Goal: Task Accomplishment & Management: Complete application form

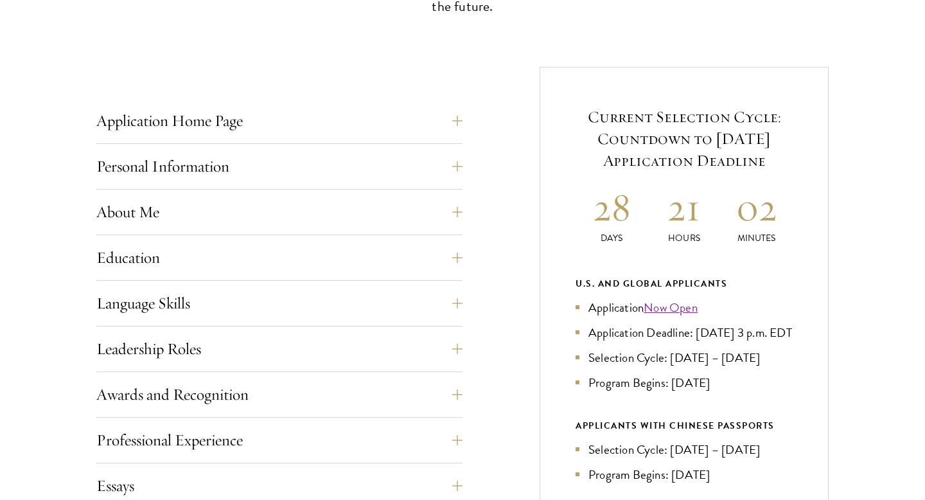
scroll to position [455, 0]
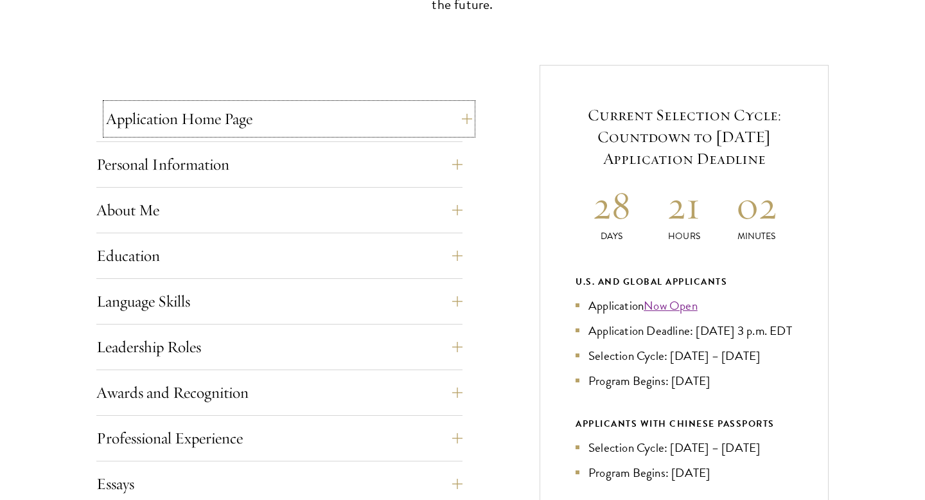
click at [245, 122] on button "Application Home Page" at bounding box center [289, 118] width 366 height 31
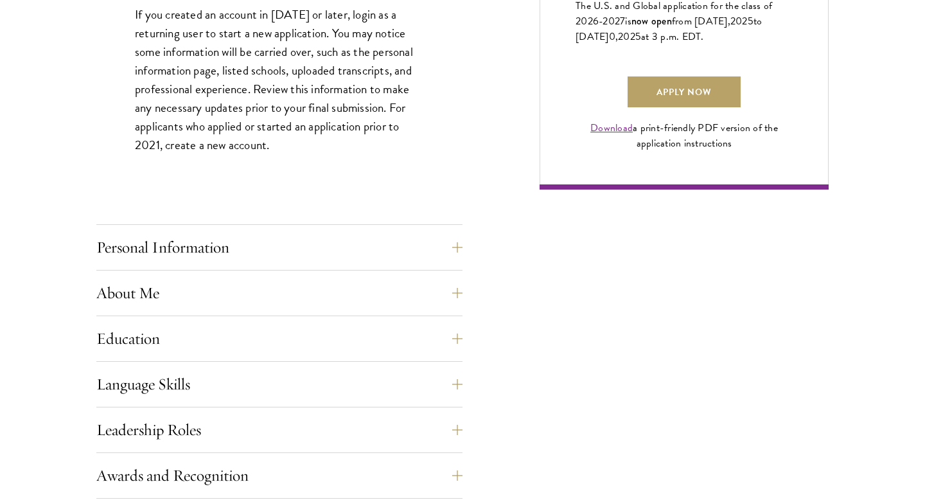
scroll to position [965, 0]
click at [325, 257] on button "Personal Information" at bounding box center [289, 246] width 366 height 31
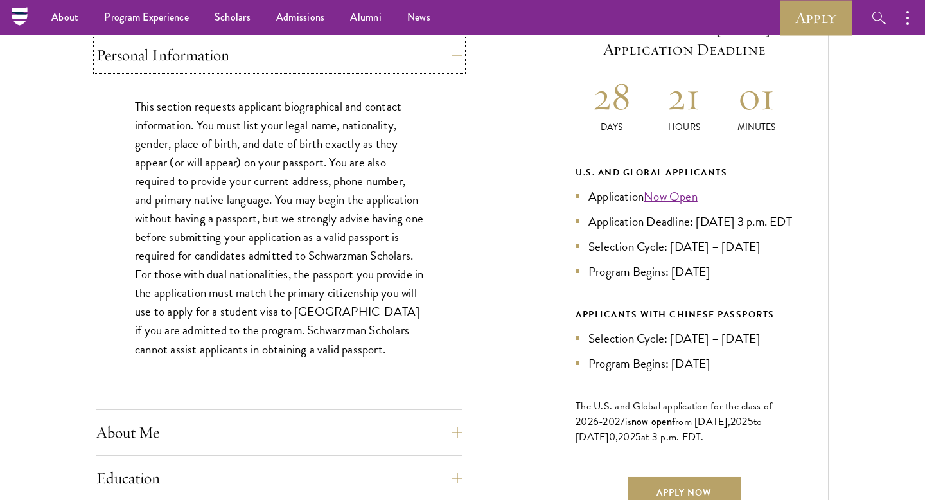
scroll to position [561, 0]
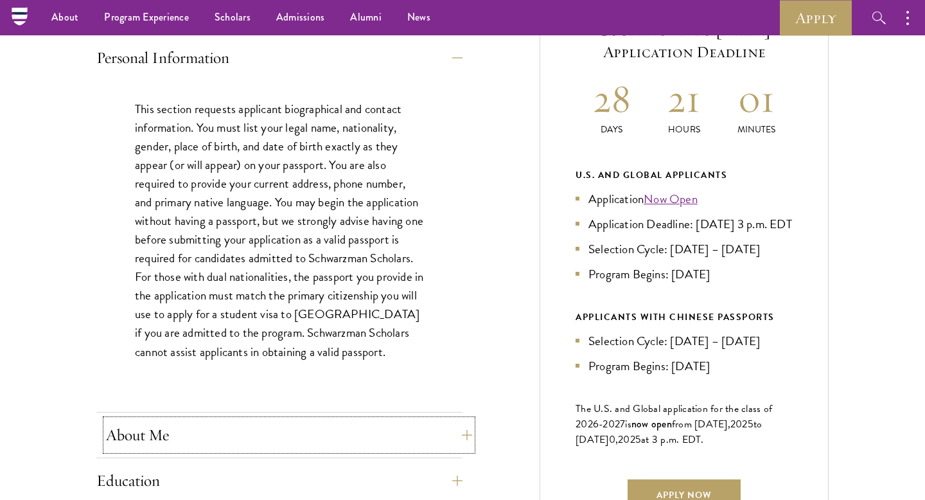
click at [308, 445] on button "About Me" at bounding box center [289, 434] width 366 height 31
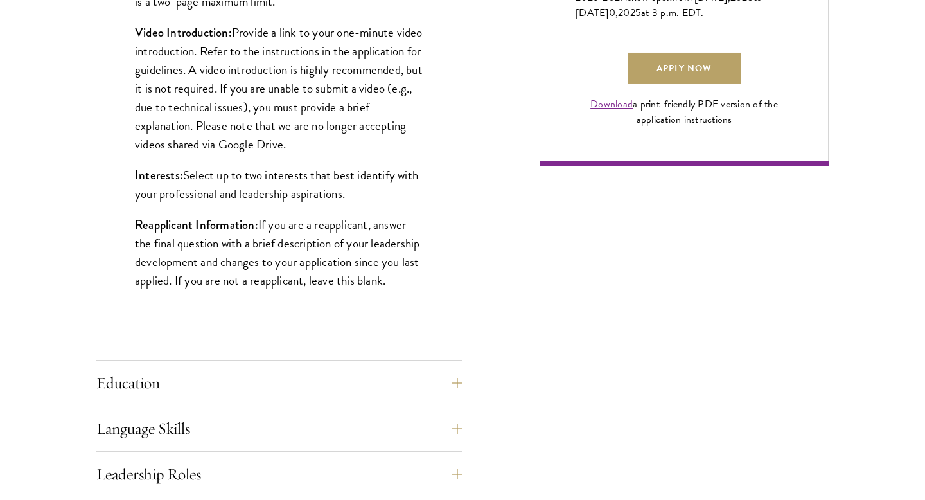
scroll to position [990, 0]
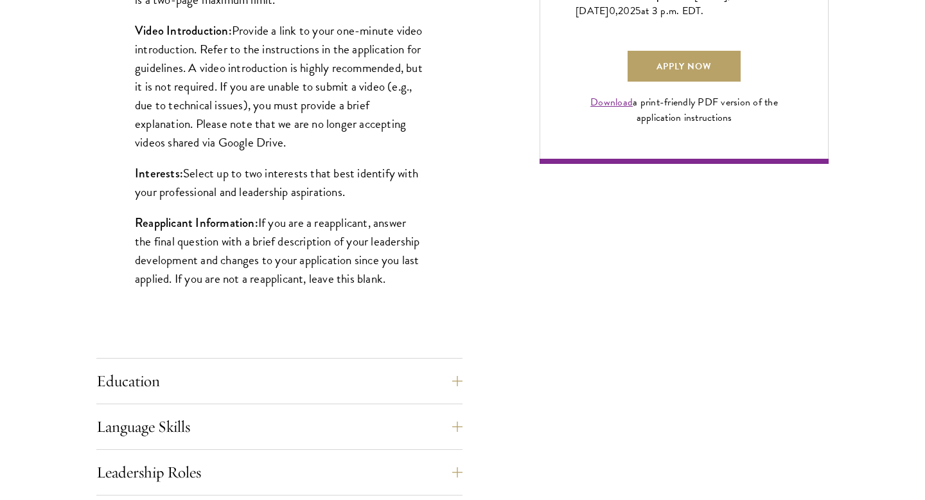
click at [346, 361] on div "Application Home Page The online application form must be completed in English.…" at bounding box center [279, 259] width 366 height 1383
click at [352, 375] on button "Education" at bounding box center [289, 381] width 366 height 31
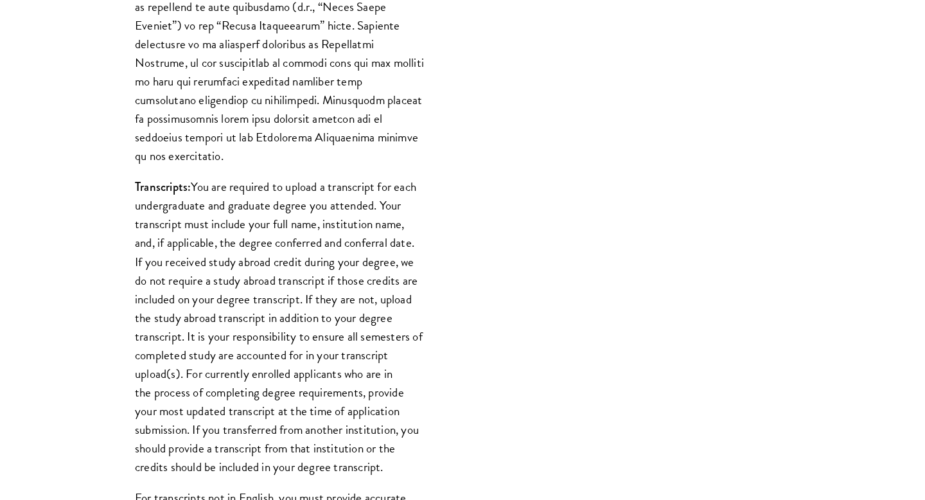
scroll to position [1409, 0]
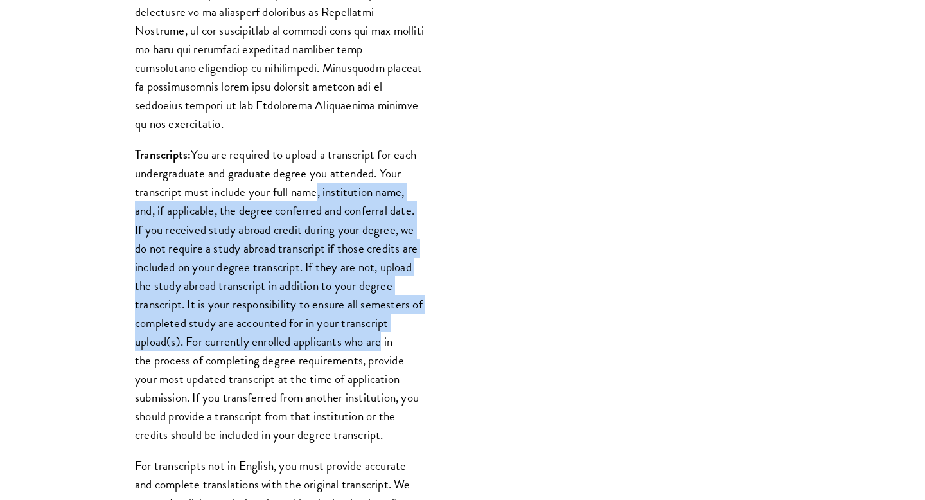
drag, startPoint x: 313, startPoint y: 168, endPoint x: 378, endPoint y: 331, distance: 175.2
click at [378, 331] on p "Transcripts: You are required to upload a transcript for each undergraduate and…" at bounding box center [279, 294] width 289 height 299
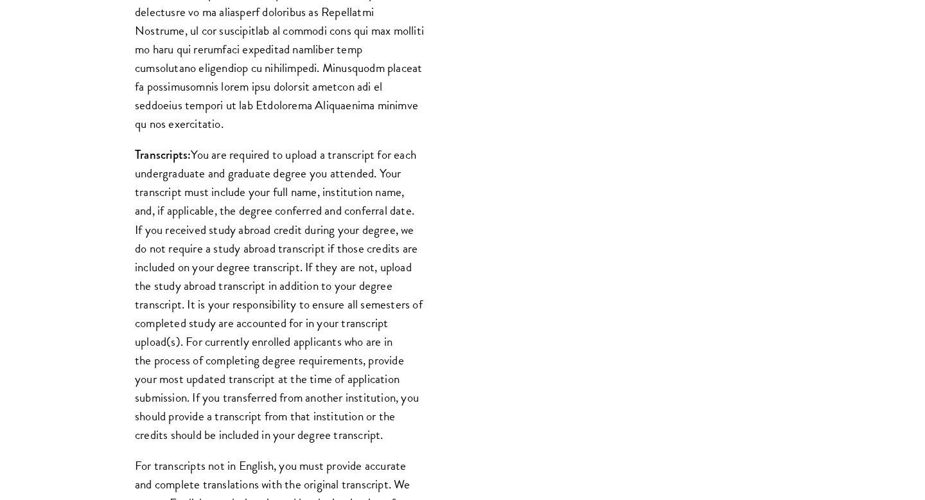
click at [381, 358] on p "Transcripts: You are required to upload a transcript for each undergraduate and…" at bounding box center [279, 294] width 289 height 299
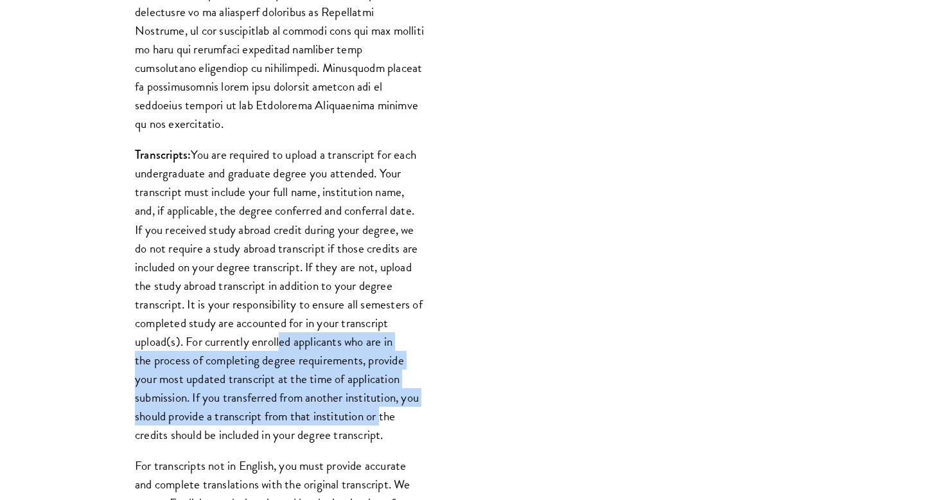
drag, startPoint x: 328, startPoint y: 341, endPoint x: 379, endPoint y: 398, distance: 76.4
click at [379, 398] on p "Transcripts: You are required to upload a transcript for each undergraduate and…" at bounding box center [279, 294] width 289 height 299
drag, startPoint x: 422, startPoint y: 419, endPoint x: 136, endPoint y: 154, distance: 390.9
click at [136, 155] on p "Transcripts: You are required to upload a transcript for each undergraduate and…" at bounding box center [279, 294] width 289 height 299
click at [146, 154] on p "Transcripts: You are required to upload a transcript for each undergraduate and…" at bounding box center [279, 294] width 289 height 299
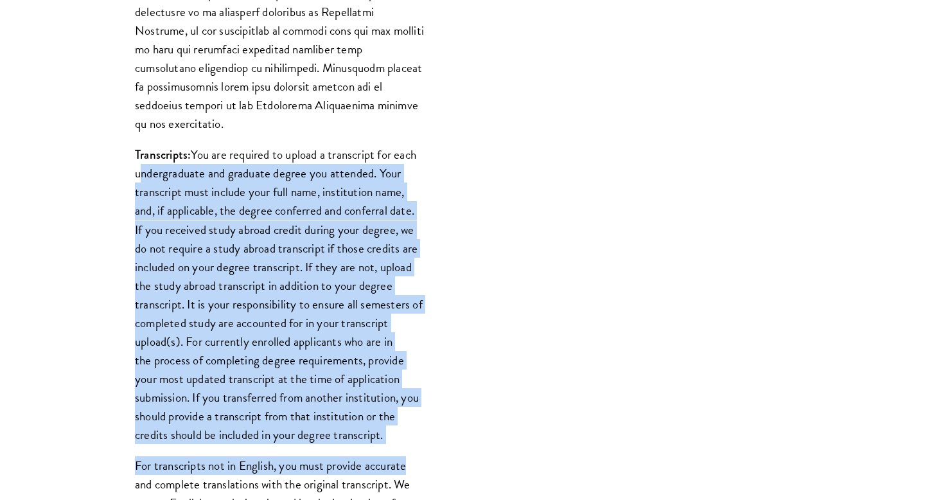
drag, startPoint x: 146, startPoint y: 154, endPoint x: 412, endPoint y: 441, distance: 391.4
click at [412, 441] on div "List only undergraduate and graduate degrees completed (or on track to complete…" at bounding box center [279, 80] width 366 height 1513
click at [428, 421] on div "List only undergraduate and graduate degrees completed (or on track to complete…" at bounding box center [279, 80] width 366 height 1513
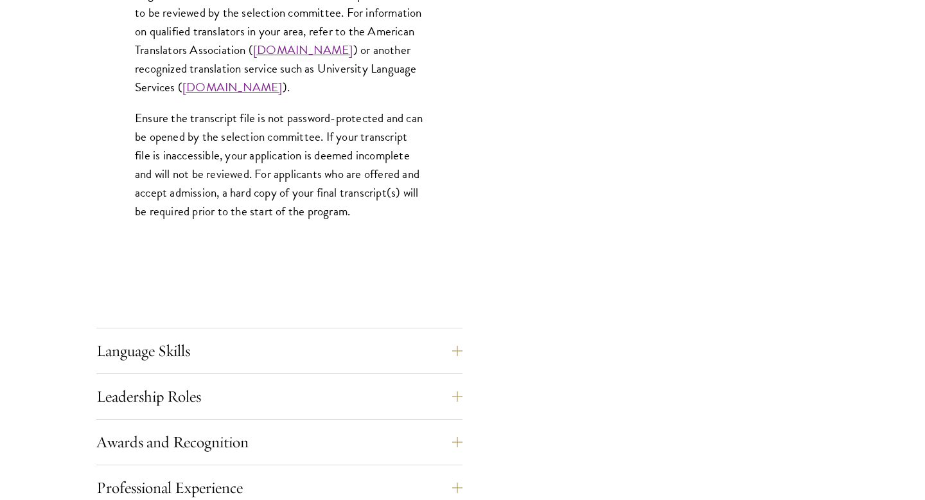
scroll to position [1996, 0]
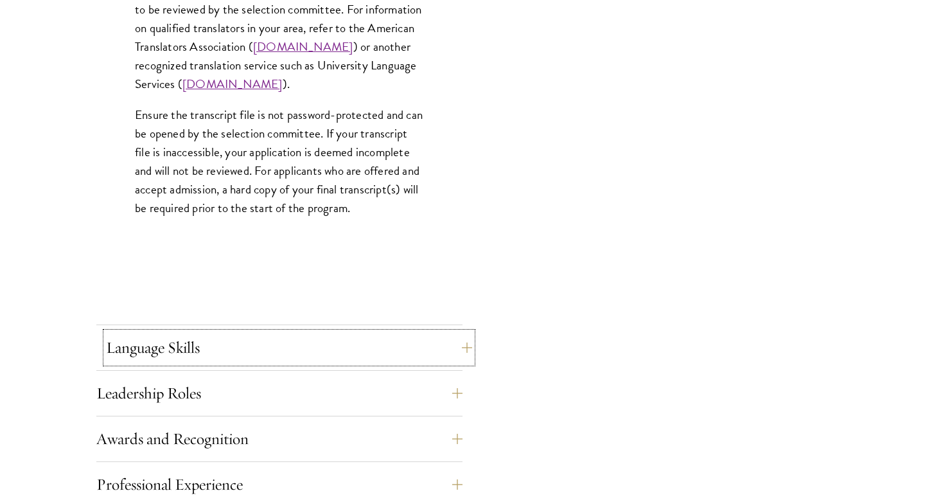
click at [416, 344] on button "Language Skills" at bounding box center [289, 347] width 366 height 31
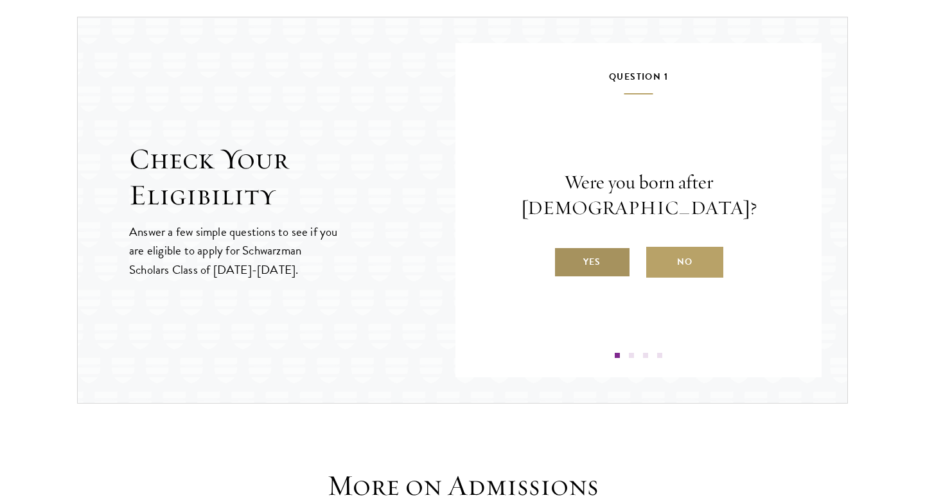
click at [571, 260] on label "Yes" at bounding box center [592, 262] width 77 height 31
click at [565, 260] on input "Yes" at bounding box center [560, 254] width 12 height 12
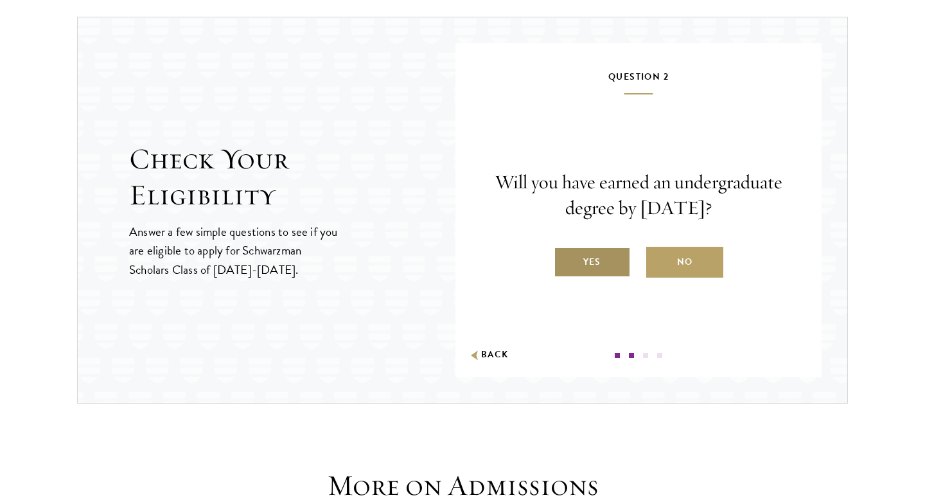
click at [572, 260] on label "Yes" at bounding box center [592, 262] width 77 height 31
click at [565, 260] on input "Yes" at bounding box center [560, 254] width 12 height 12
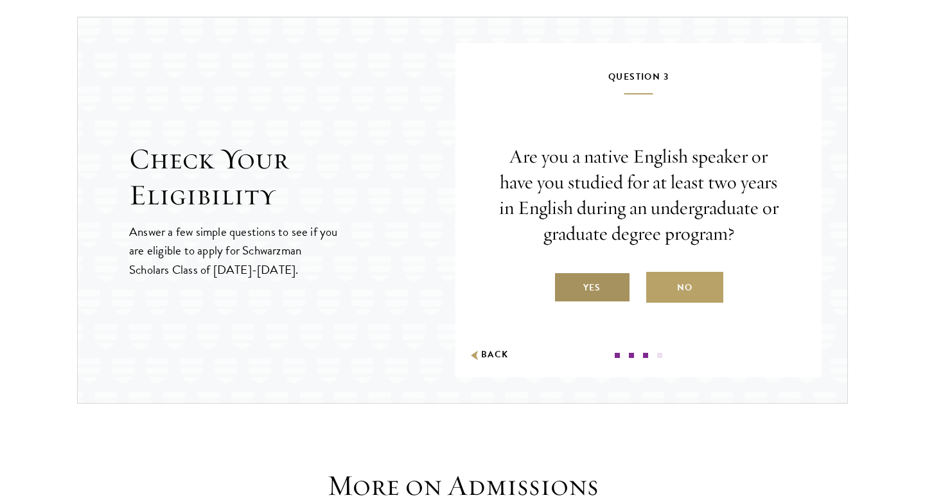
click at [588, 279] on label "Yes" at bounding box center [592, 287] width 77 height 31
click at [565, 279] on input "Yes" at bounding box center [560, 280] width 12 height 12
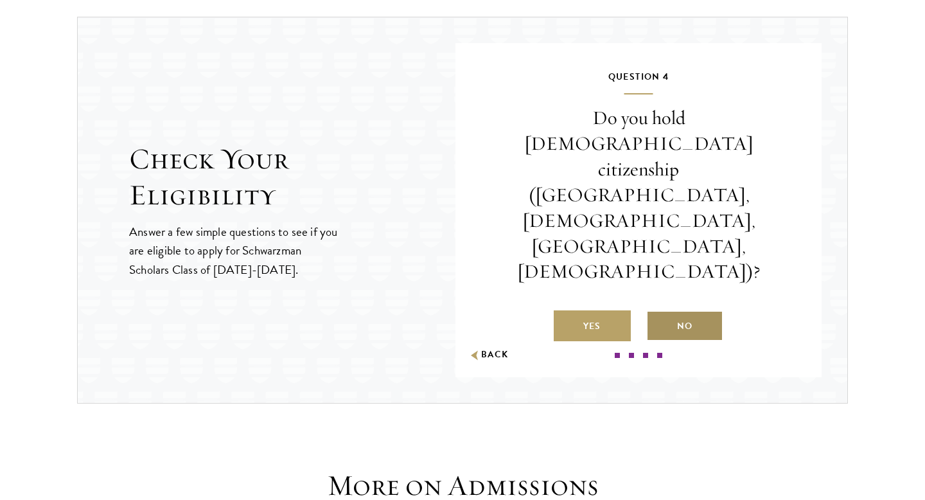
click at [676, 310] on label "No" at bounding box center [684, 325] width 77 height 31
click at [658, 312] on input "No" at bounding box center [652, 318] width 12 height 12
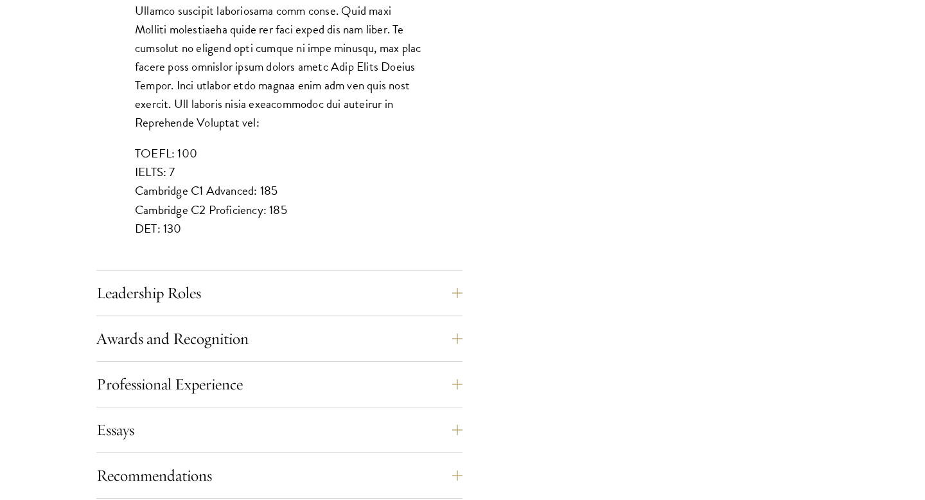
scroll to position [1167, 0]
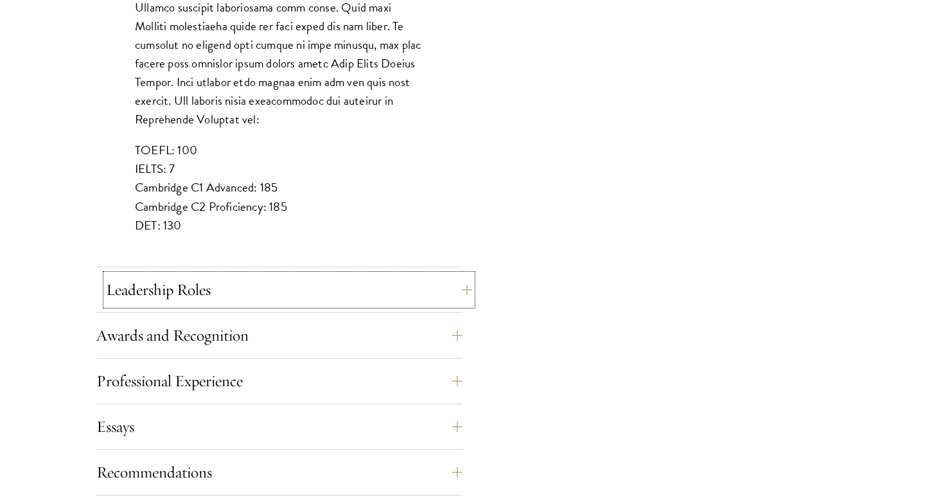
click at [432, 290] on button "Leadership Roles" at bounding box center [289, 289] width 366 height 31
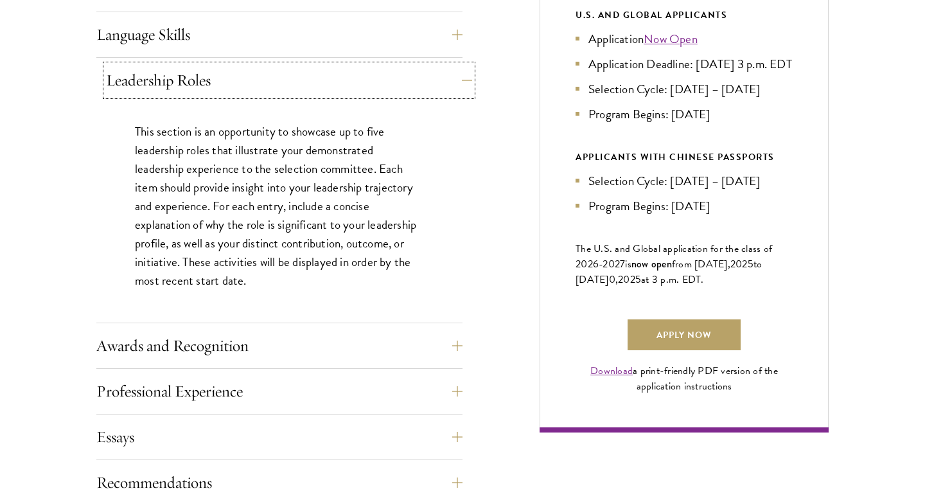
scroll to position [723, 0]
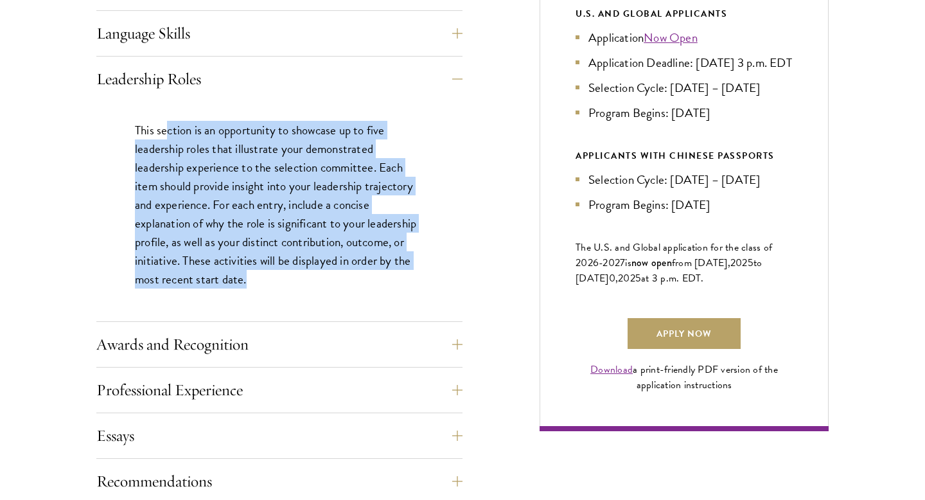
drag, startPoint x: 168, startPoint y: 127, endPoint x: 340, endPoint y: 273, distance: 225.1
click at [340, 272] on p "This section is an opportunity to showcase up to five leadership roles that ill…" at bounding box center [279, 205] width 289 height 168
click at [340, 273] on p "This section is an opportunity to showcase up to five leadership roles that ill…" at bounding box center [279, 205] width 289 height 168
drag, startPoint x: 340, startPoint y: 273, endPoint x: 110, endPoint y: 119, distance: 276.9
click at [110, 119] on div "This section is an opportunity to showcase up to five leadership roles that ill…" at bounding box center [279, 211] width 366 height 220
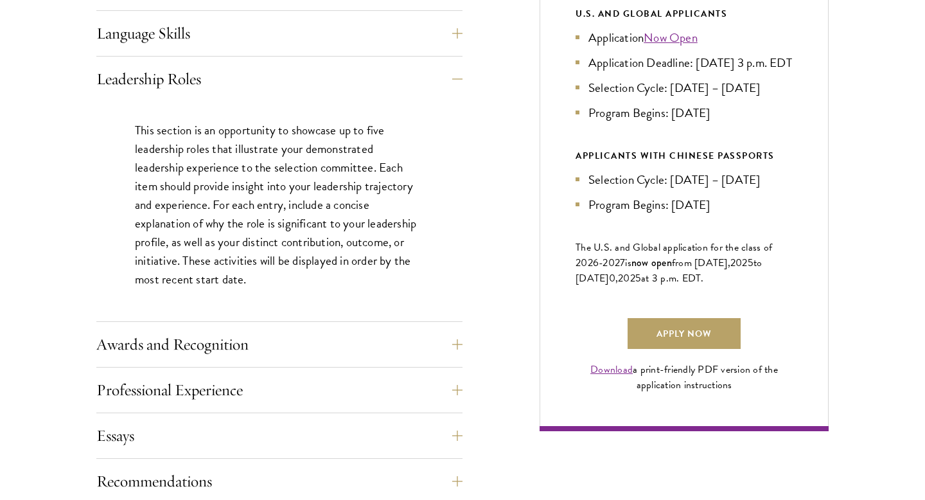
click at [121, 118] on div "This section is an opportunity to showcase up to five leadership roles that ill…" at bounding box center [279, 211] width 366 height 220
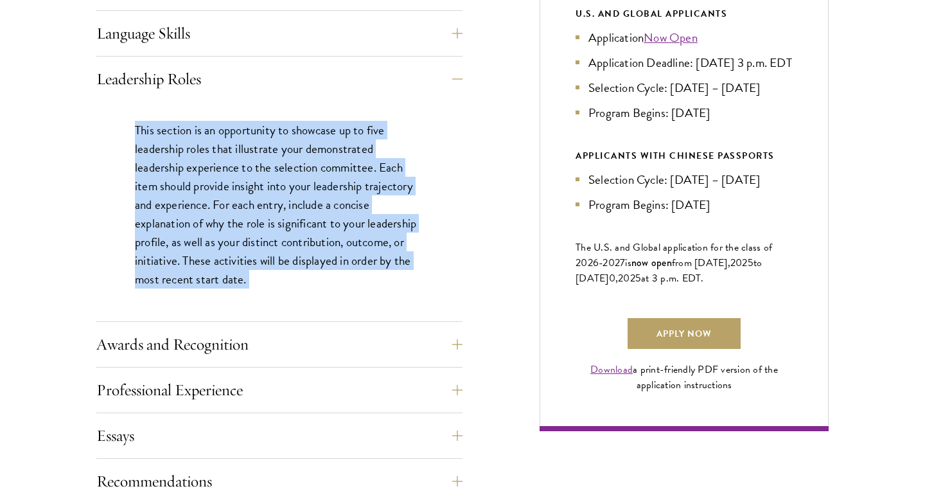
drag, startPoint x: 121, startPoint y: 118, endPoint x: 373, endPoint y: 291, distance: 305.8
click at [373, 291] on div "This section is an opportunity to showcase up to five leadership roles that ill…" at bounding box center [279, 211] width 366 height 220
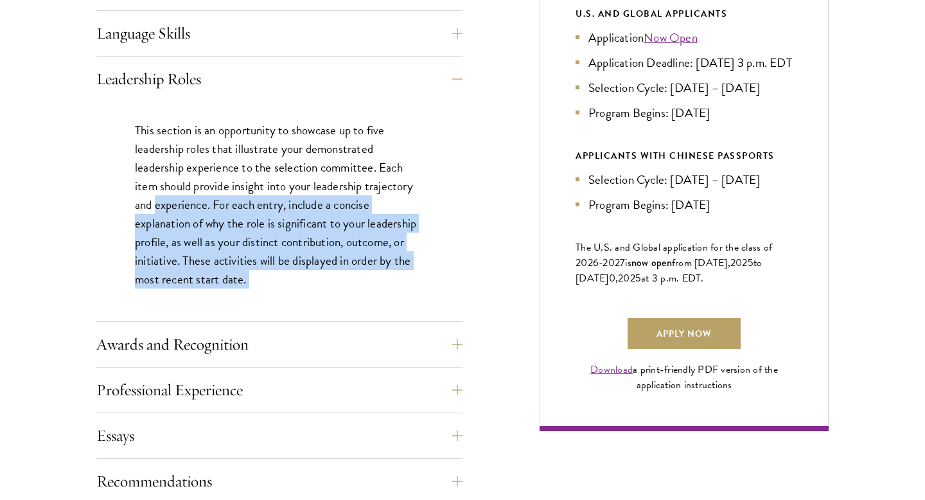
drag, startPoint x: 373, startPoint y: 291, endPoint x: 182, endPoint y: 210, distance: 207.2
click at [183, 211] on div "This section is an opportunity to showcase up to five leadership roles that ill…" at bounding box center [279, 211] width 366 height 220
click at [182, 210] on p "This section is an opportunity to showcase up to five leadership roles that ill…" at bounding box center [279, 205] width 289 height 168
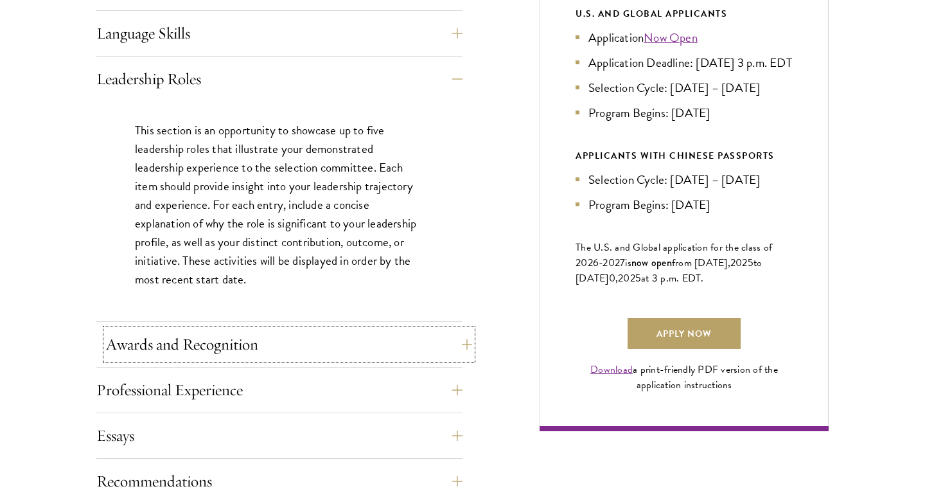
click at [305, 333] on button "Awards and Recognition" at bounding box center [289, 344] width 366 height 31
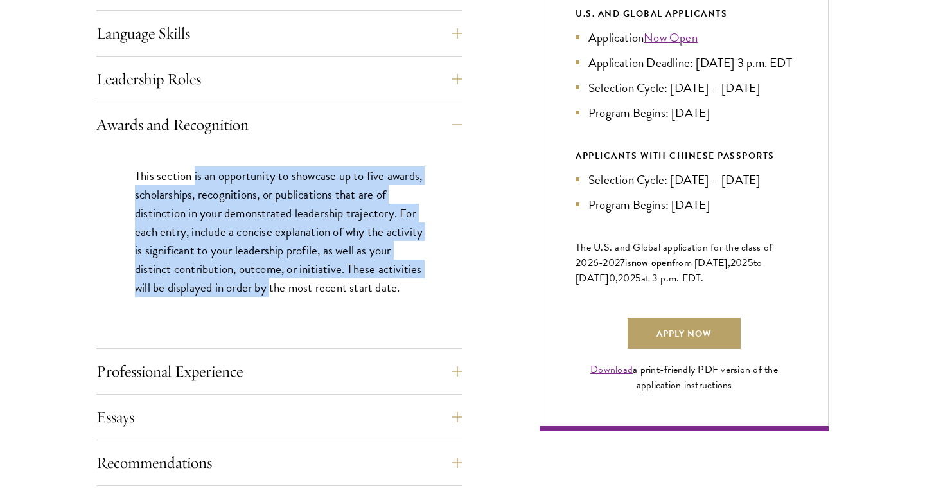
drag, startPoint x: 195, startPoint y: 169, endPoint x: 315, endPoint y: 285, distance: 167.2
click at [315, 285] on p "This section is an opportunity to showcase up to five awards, scholarships, rec…" at bounding box center [279, 231] width 289 height 130
drag, startPoint x: 315, startPoint y: 285, endPoint x: 125, endPoint y: 171, distance: 221.5
click at [125, 171] on div "This section is an opportunity to showcase up to five awards, scholarships, rec…" at bounding box center [279, 238] width 366 height 182
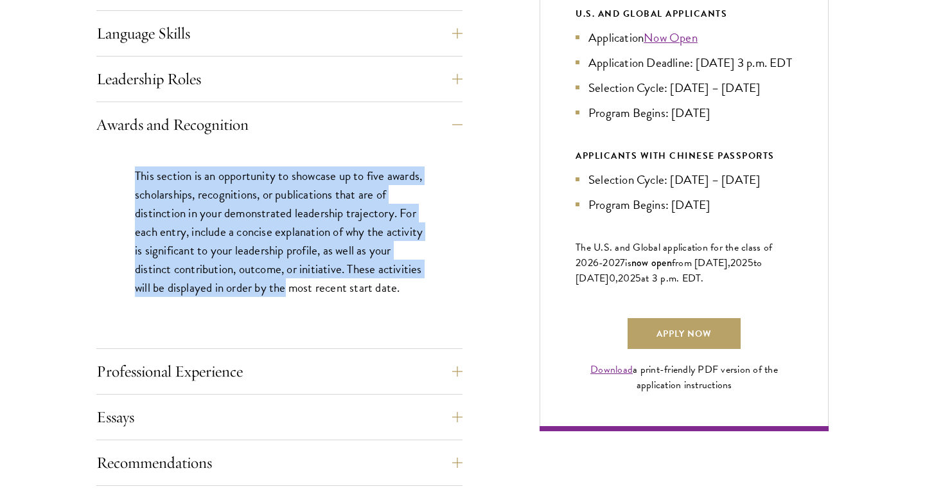
click at [125, 171] on div "This section is an opportunity to showcase up to five awards, scholarships, rec…" at bounding box center [279, 238] width 366 height 182
drag, startPoint x: 125, startPoint y: 171, endPoint x: 402, endPoint y: 317, distance: 312.9
click at [402, 317] on div "This section is an opportunity to showcase up to five awards, scholarships, rec…" at bounding box center [279, 238] width 366 height 182
click at [401, 316] on div "This section is an opportunity to showcase up to five awards, scholarships, rec…" at bounding box center [279, 238] width 366 height 182
drag, startPoint x: 401, startPoint y: 316, endPoint x: 155, endPoint y: 172, distance: 285.0
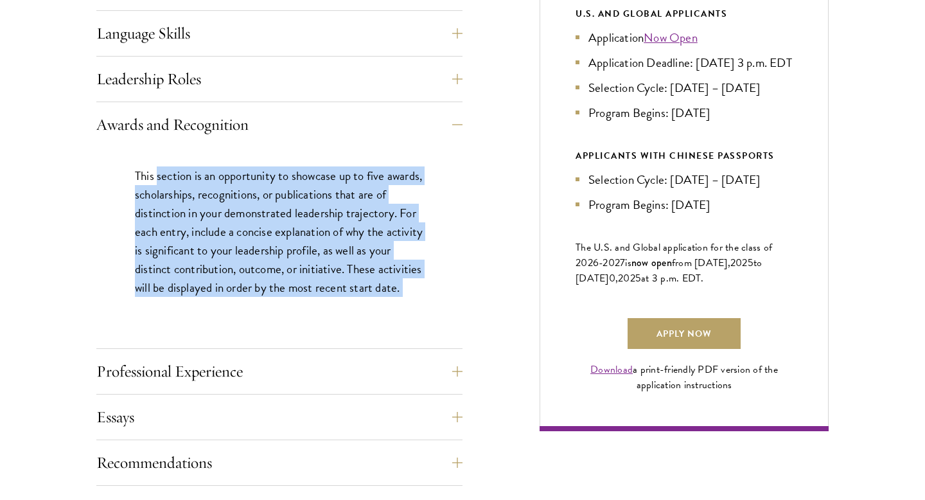
click at [155, 172] on div "This section is an opportunity to showcase up to five awards, scholarships, rec…" at bounding box center [279, 238] width 366 height 182
click at [155, 172] on p "This section is an opportunity to showcase up to five awards, scholarships, rec…" at bounding box center [279, 231] width 289 height 130
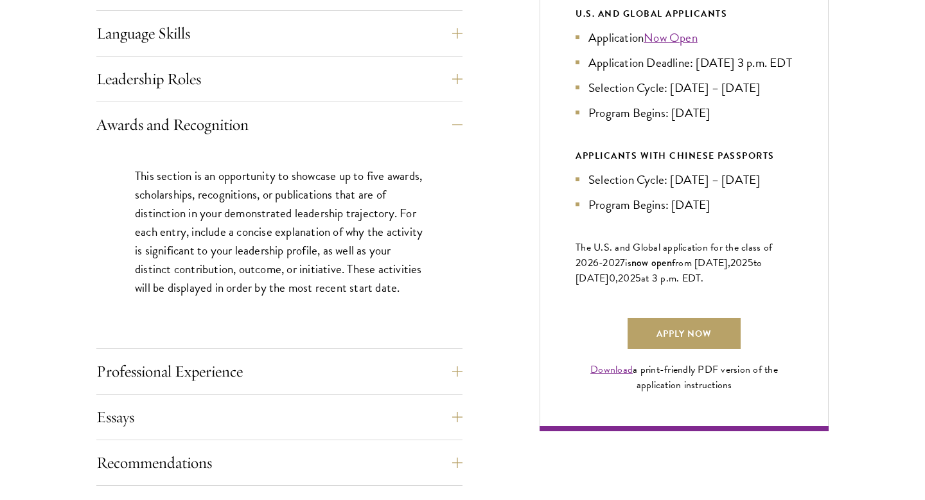
click at [155, 172] on p "This section is an opportunity to showcase up to five awards, scholarships, rec…" at bounding box center [279, 231] width 289 height 130
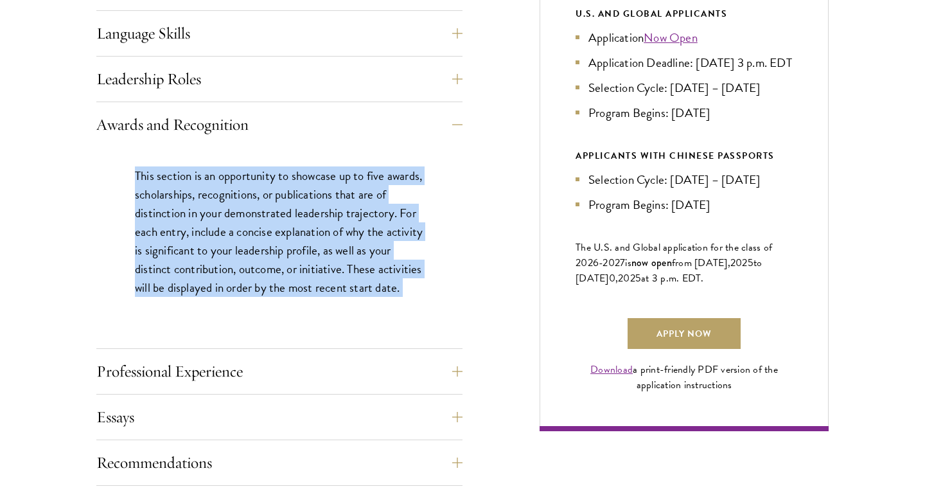
click at [155, 172] on p "This section is an opportunity to showcase up to five awards, scholarships, rec…" at bounding box center [279, 231] width 289 height 130
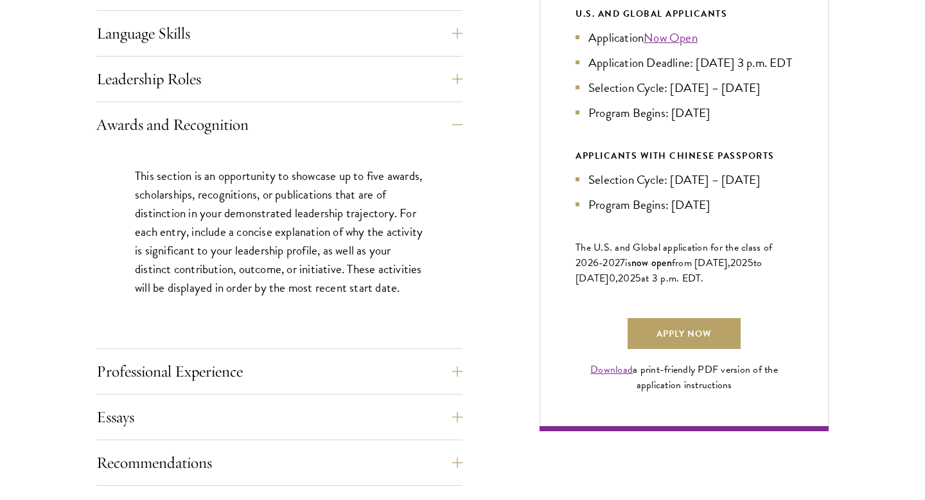
click at [179, 188] on p "This section is an opportunity to showcase up to five awards, scholarships, rec…" at bounding box center [279, 231] width 289 height 130
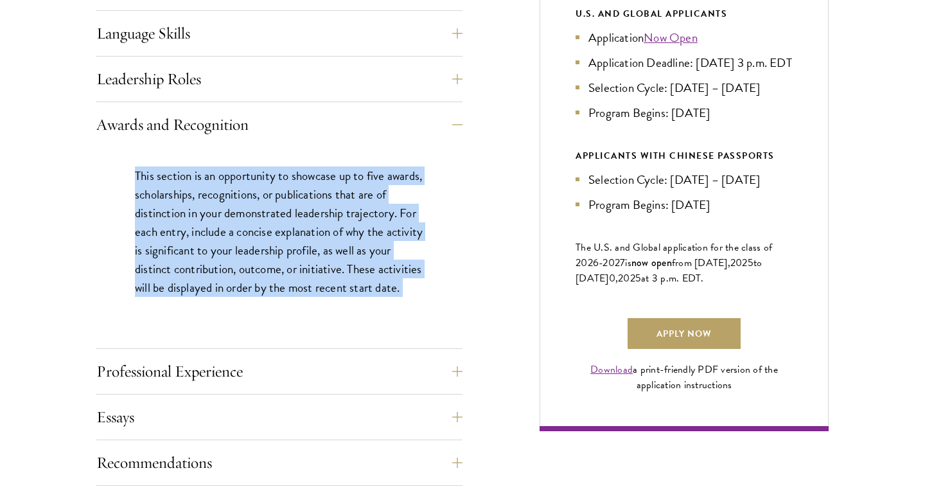
click at [179, 188] on p "This section is an opportunity to showcase up to five awards, scholarships, rec…" at bounding box center [279, 231] width 289 height 130
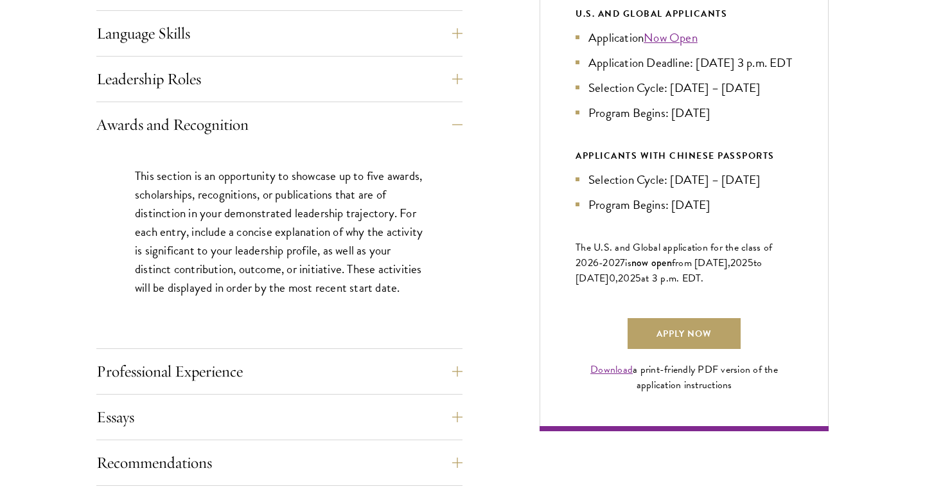
click at [207, 217] on p "This section is an opportunity to showcase up to five awards, scholarships, rec…" at bounding box center [279, 231] width 289 height 130
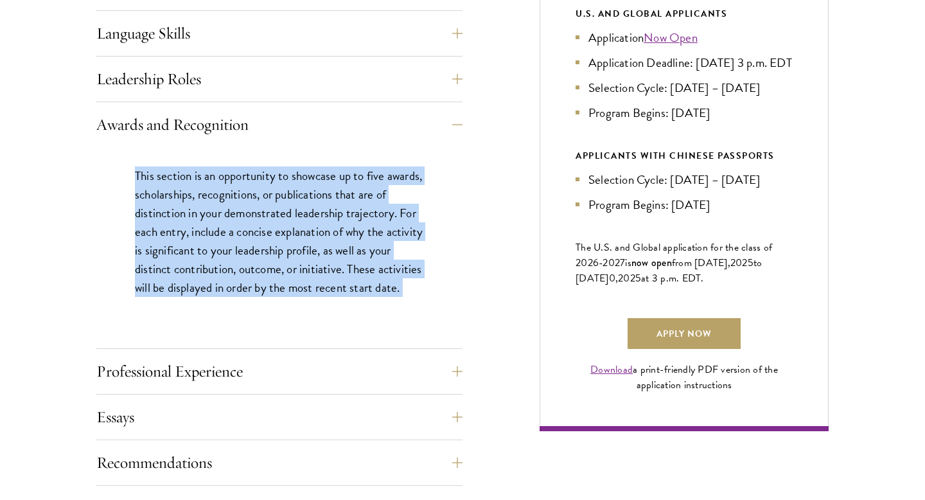
click at [207, 217] on p "This section is an opportunity to showcase up to five awards, scholarships, rec…" at bounding box center [279, 231] width 289 height 130
click at [172, 210] on p "This section is an opportunity to showcase up to five awards, scholarships, rec…" at bounding box center [279, 231] width 289 height 130
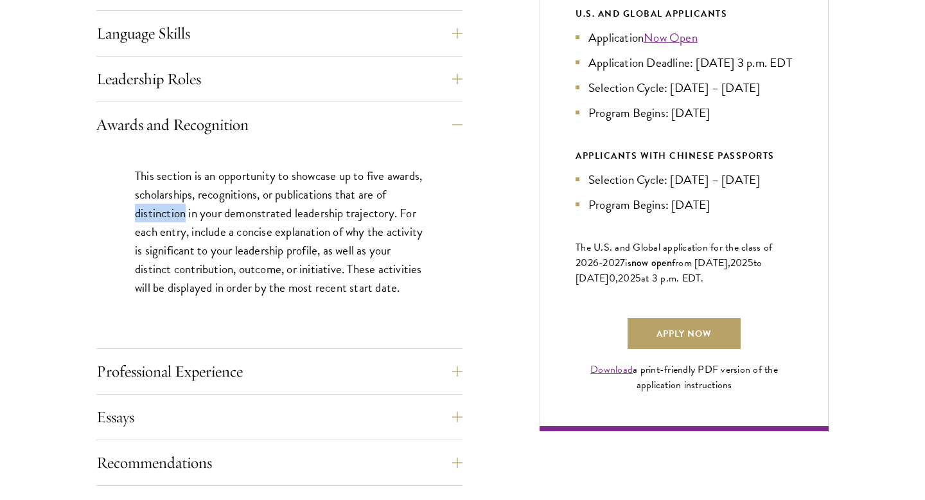
click at [172, 210] on p "This section is an opportunity to showcase up to five awards, scholarships, rec…" at bounding box center [279, 231] width 289 height 130
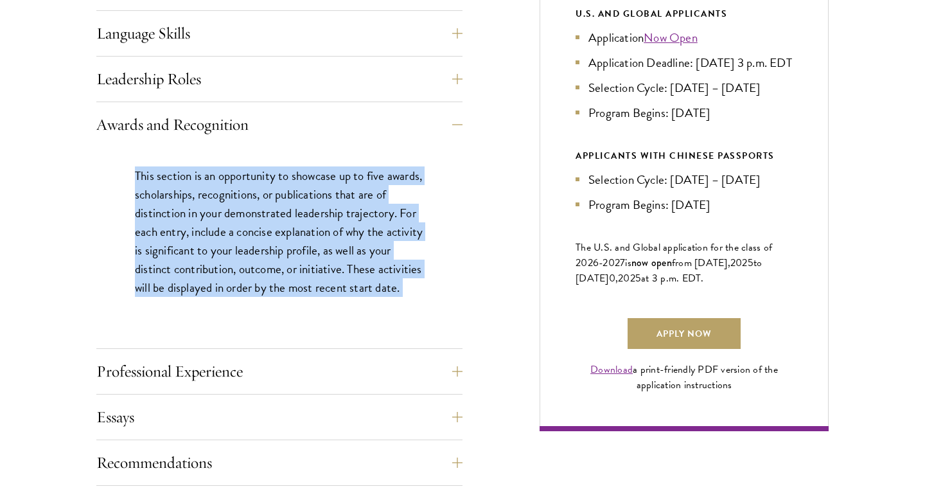
click at [172, 210] on p "This section is an opportunity to showcase up to five awards, scholarships, rec…" at bounding box center [279, 231] width 289 height 130
click at [173, 237] on p "This section is an opportunity to showcase up to five awards, scholarships, rec…" at bounding box center [279, 231] width 289 height 130
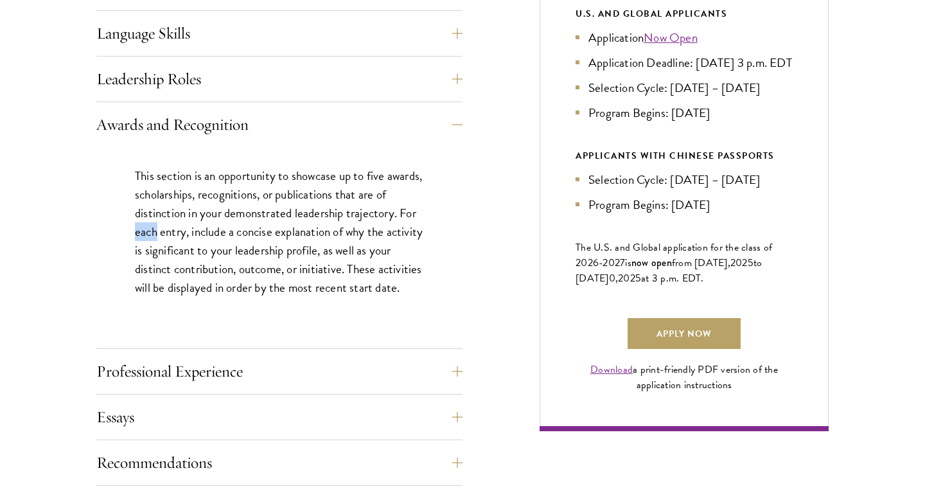
click at [173, 237] on p "This section is an opportunity to showcase up to five awards, scholarships, rec…" at bounding box center [279, 231] width 289 height 130
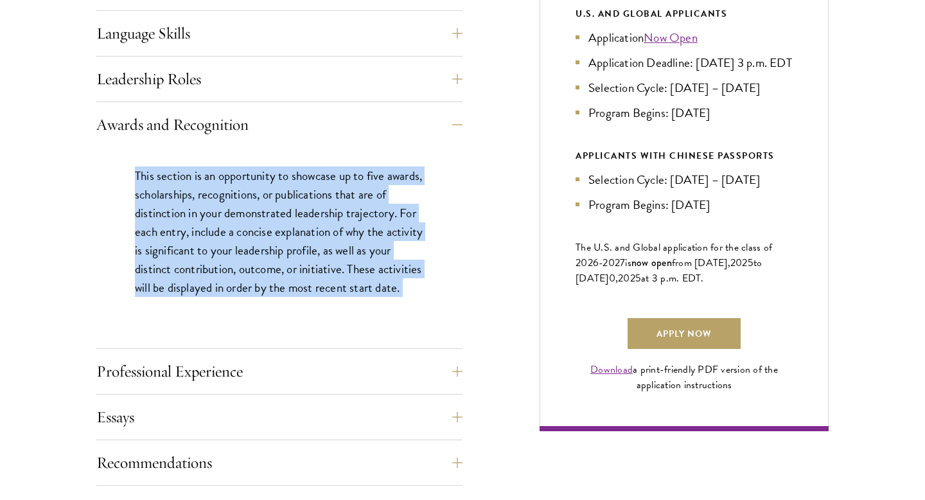
click at [173, 237] on p "This section is an opportunity to showcase up to five awards, scholarships, rec…" at bounding box center [279, 231] width 289 height 130
click at [192, 260] on p "This section is an opportunity to showcase up to five awards, scholarships, rec…" at bounding box center [279, 231] width 289 height 130
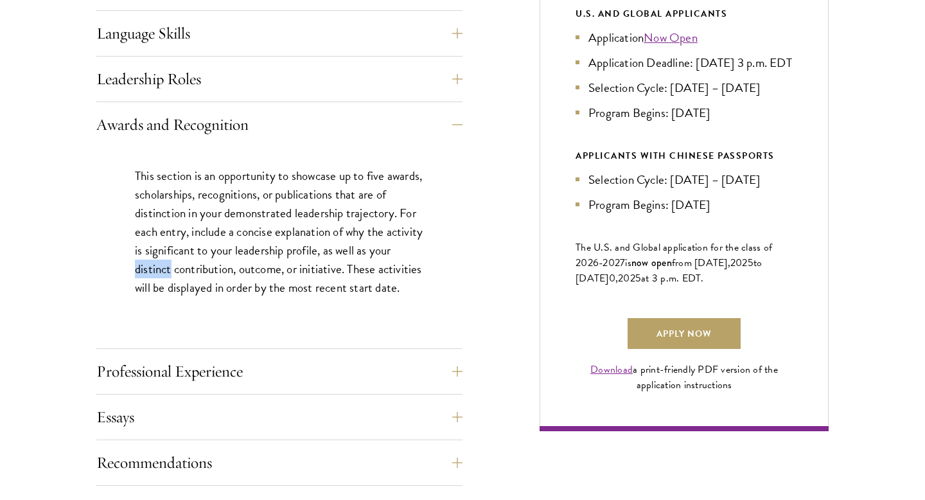
click at [192, 260] on p "This section is an opportunity to showcase up to five awards, scholarships, rec…" at bounding box center [279, 231] width 289 height 130
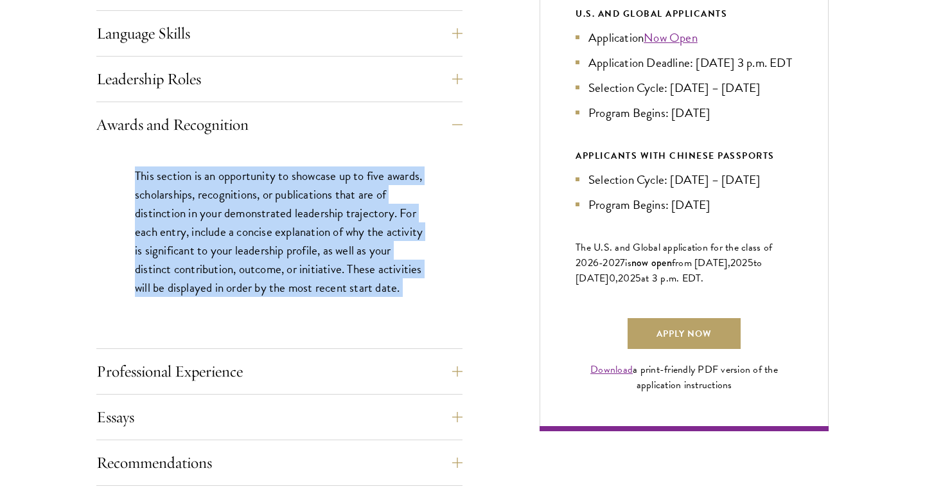
click at [192, 260] on p "This section is an opportunity to showcase up to five awards, scholarships, rec…" at bounding box center [279, 231] width 289 height 130
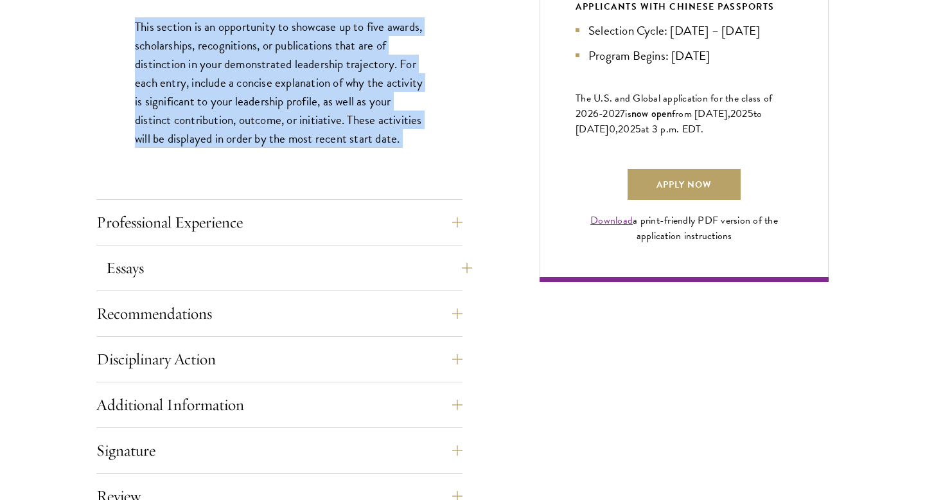
scroll to position [885, 0]
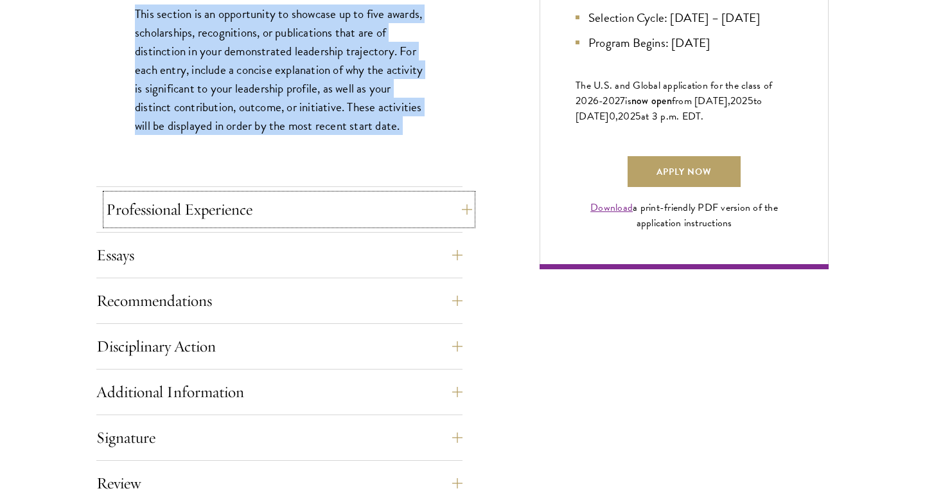
click at [233, 223] on button "Professional Experience" at bounding box center [289, 209] width 366 height 31
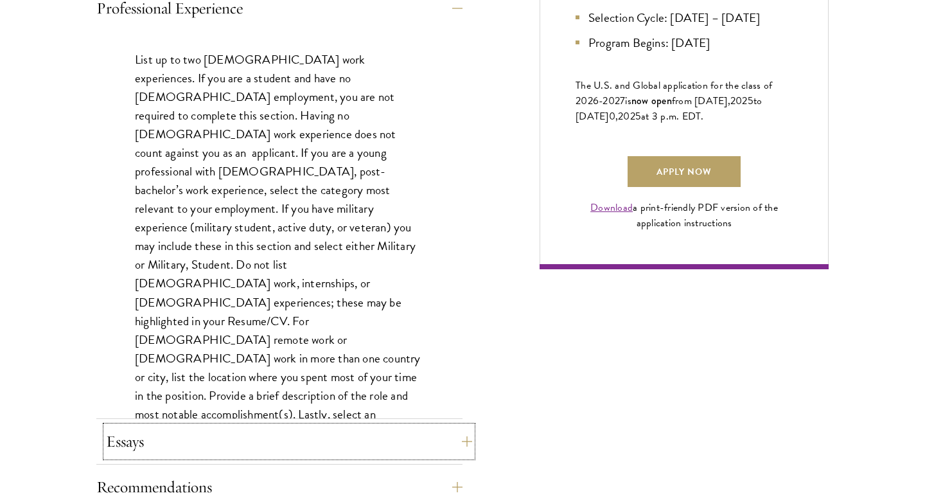
click at [236, 439] on button "Essays" at bounding box center [289, 441] width 366 height 31
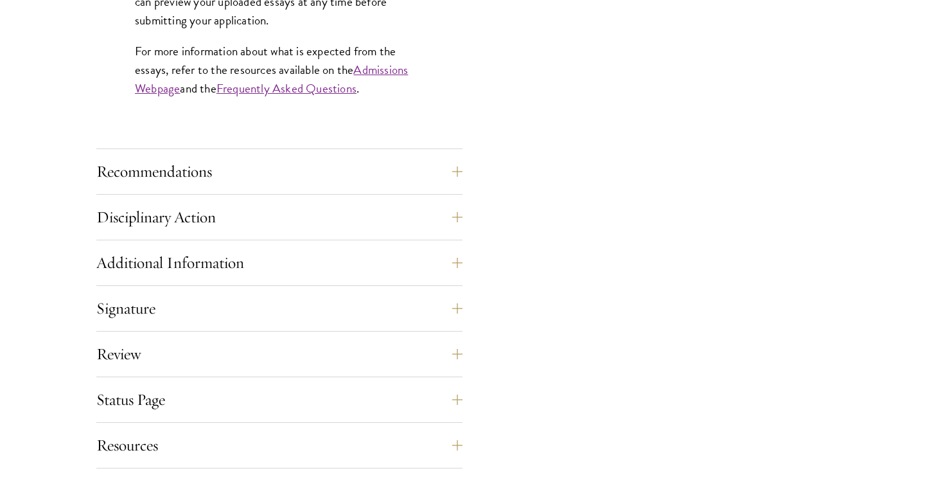
scroll to position [1252, 0]
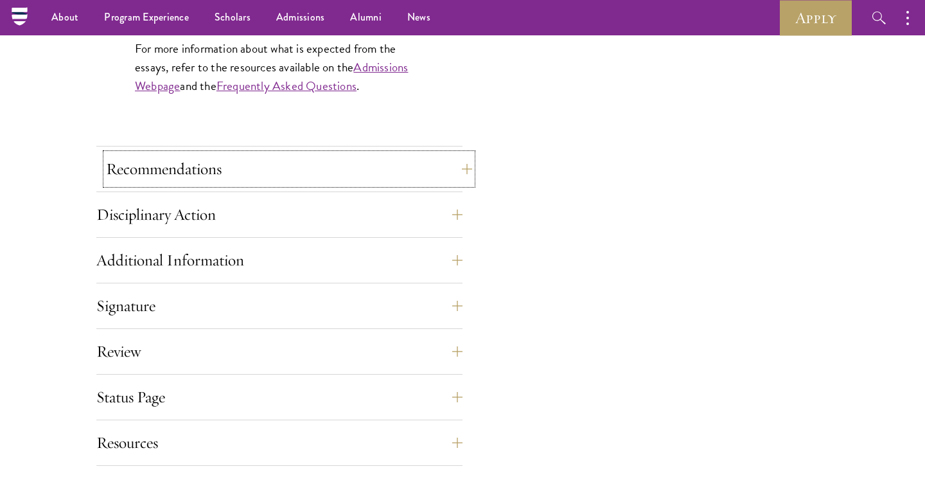
click at [322, 163] on button "Recommendations" at bounding box center [289, 169] width 366 height 31
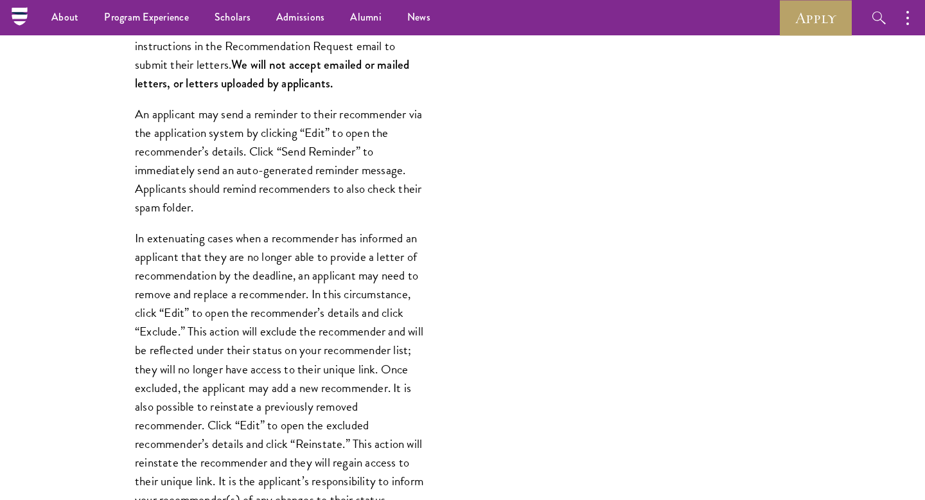
scroll to position [1230, 0]
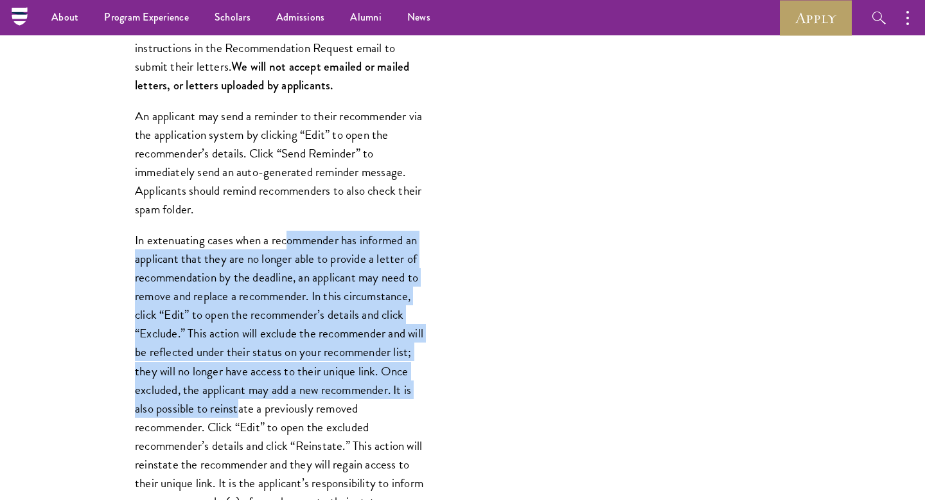
drag, startPoint x: 285, startPoint y: 236, endPoint x: 330, endPoint y: 401, distance: 171.7
click at [330, 401] on p "In extenuating cases when a recommender has informed an applicant that they are…" at bounding box center [279, 371] width 289 height 280
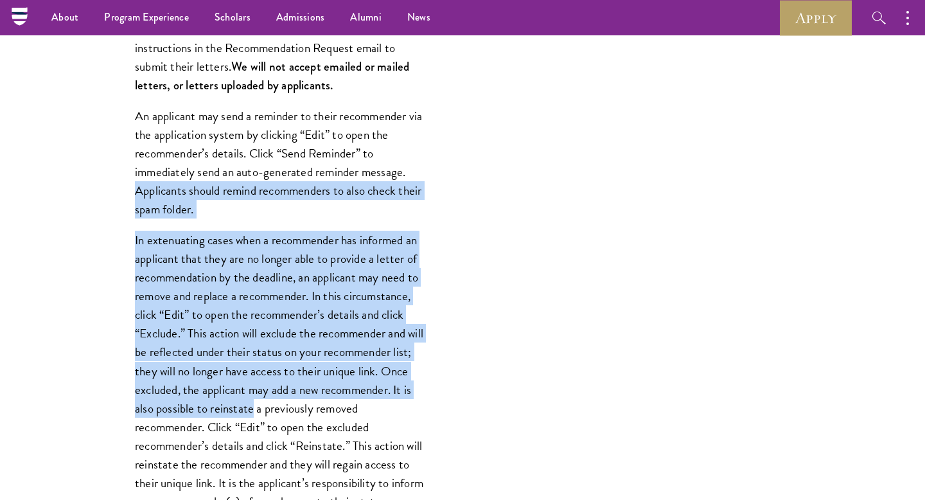
drag, startPoint x: 330, startPoint y: 401, endPoint x: 168, endPoint y: 182, distance: 272.8
click at [168, 182] on div "Register three recommenders by providing their names, professional titles, and …" at bounding box center [279, 293] width 366 height 1034
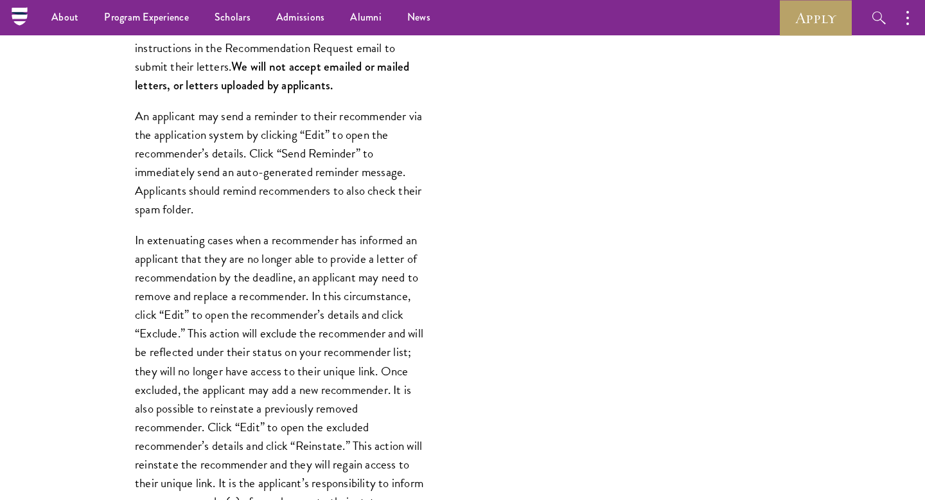
click at [270, 359] on p "In extenuating cases when a recommender has informed an applicant that they are…" at bounding box center [279, 371] width 289 height 280
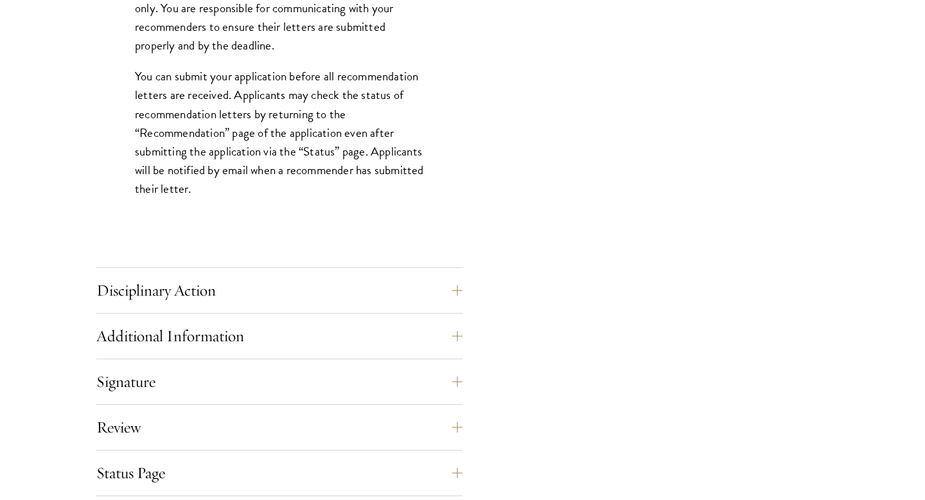
scroll to position [1813, 0]
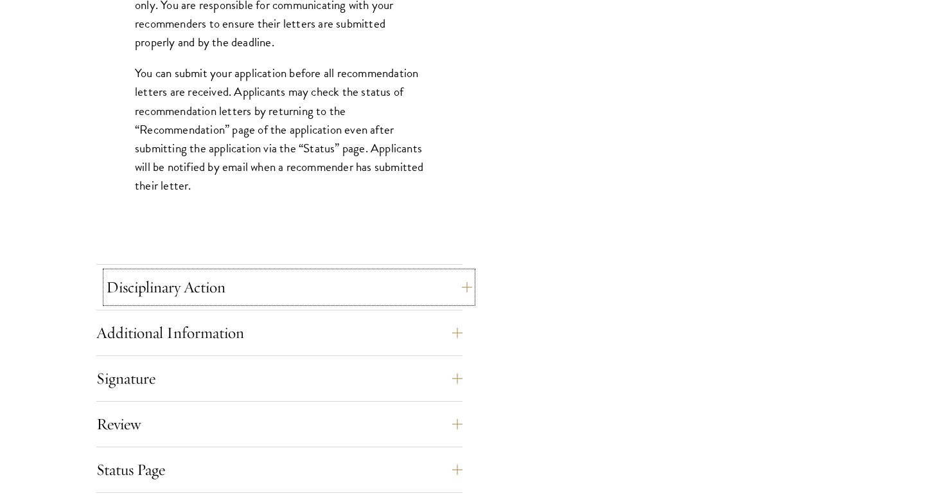
click at [301, 295] on button "Disciplinary Action" at bounding box center [289, 287] width 366 height 31
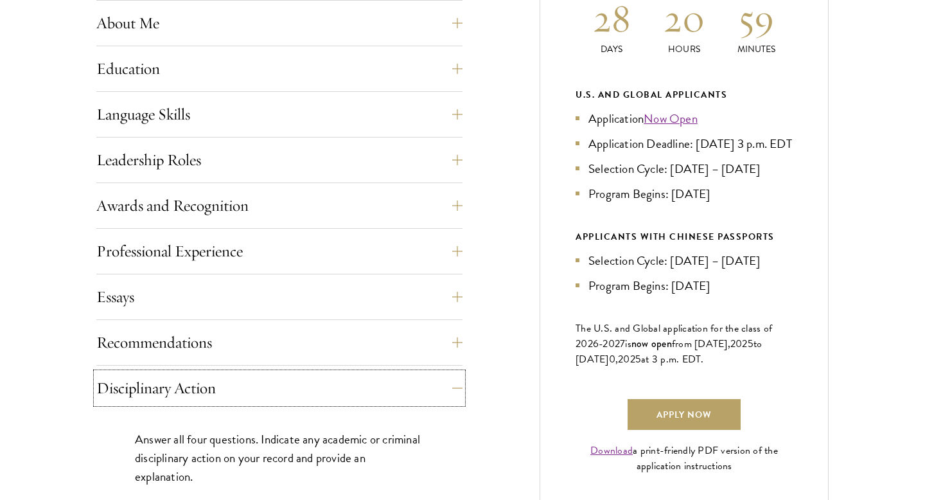
scroll to position [669, 0]
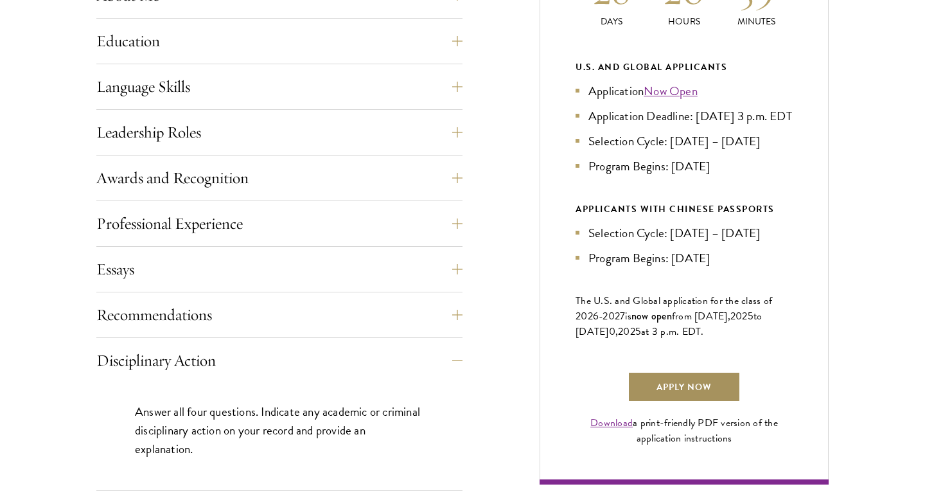
click at [667, 401] on link "Apply Now" at bounding box center [684, 386] width 113 height 31
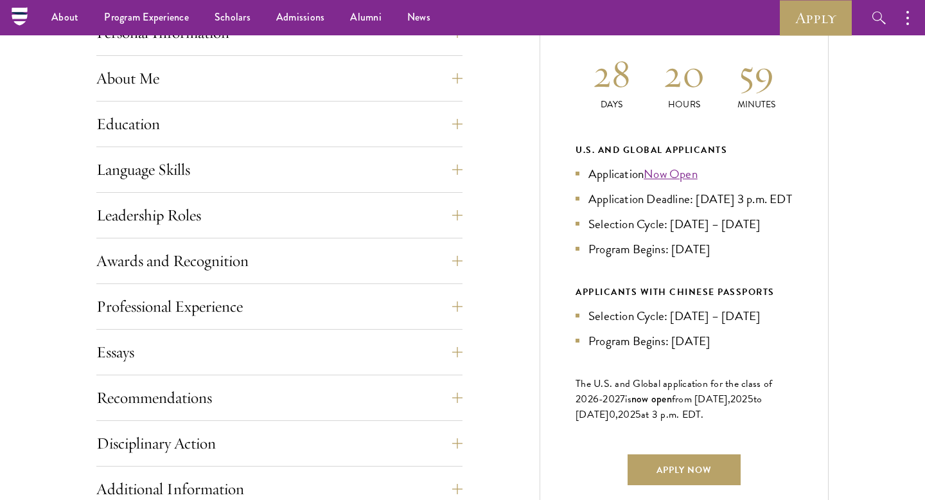
scroll to position [585, 0]
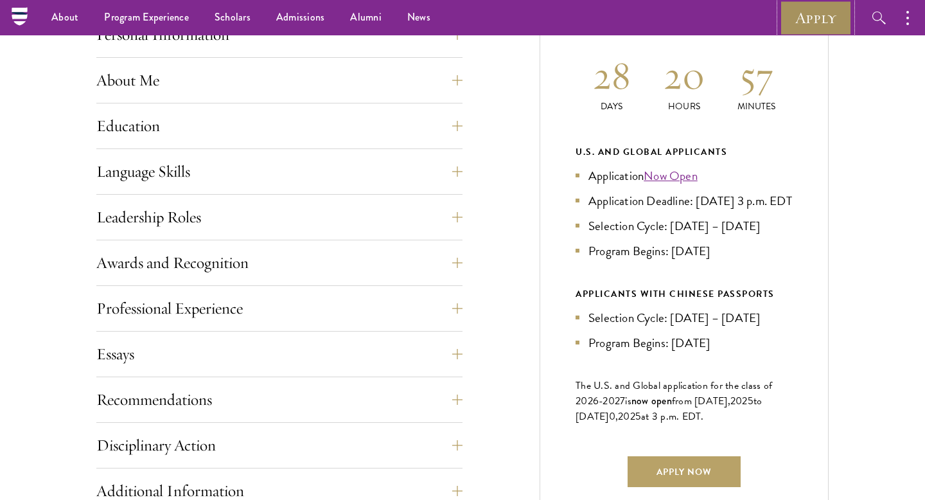
click at [827, 16] on link "Apply" at bounding box center [816, 17] width 72 height 35
